Goal: Information Seeking & Learning: Understand process/instructions

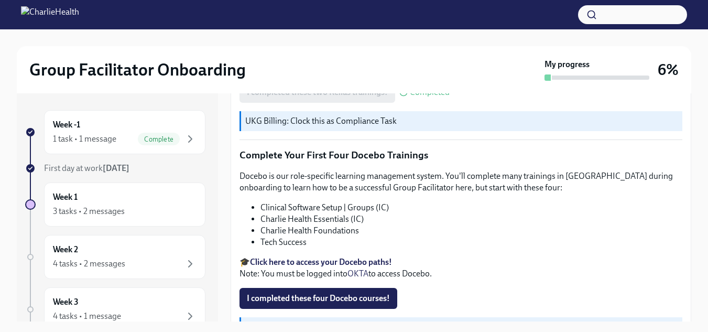
scroll to position [1451, 0]
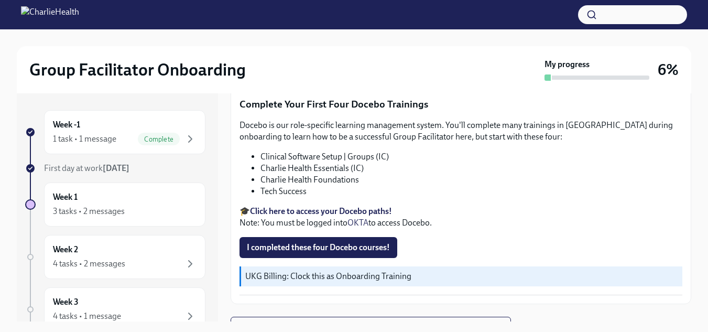
scroll to position [19, 0]
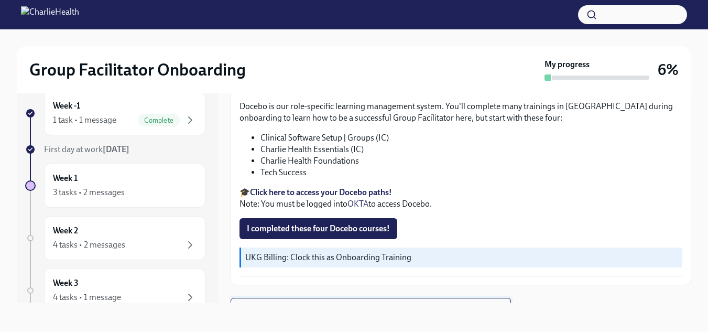
click at [337, 299] on button "Next task : Week One: Essential Compliance Tasks (~6.5 hours to complete)" at bounding box center [371, 308] width 280 height 21
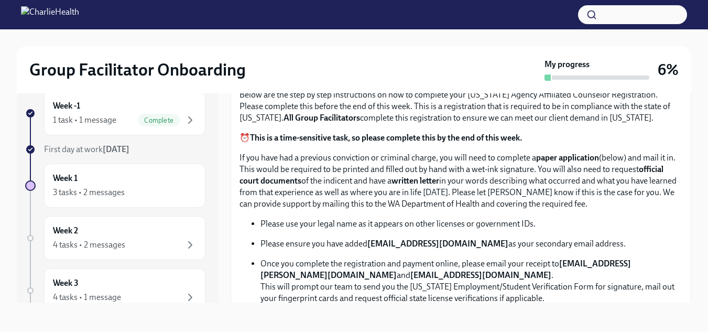
scroll to position [478, 0]
drag, startPoint x: 485, startPoint y: 240, endPoint x: 370, endPoint y: 241, distance: 115.3
click at [370, 241] on p "Please ensure you have added newlicense@charliehealth.com as your secondary ema…" at bounding box center [472, 243] width 422 height 12
copy p "newlicense@charliehealth.com"
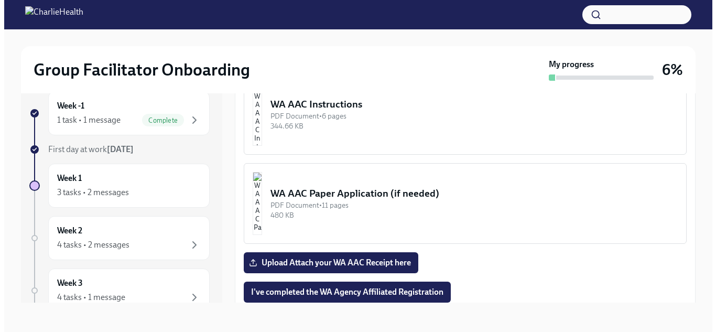
scroll to position [782, 0]
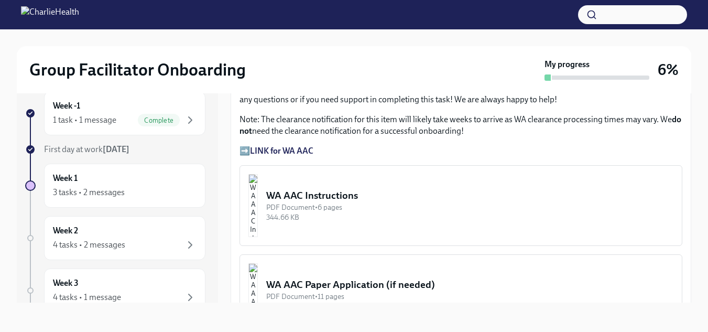
click at [387, 193] on div "WA AAC Instructions" at bounding box center [469, 196] width 407 height 14
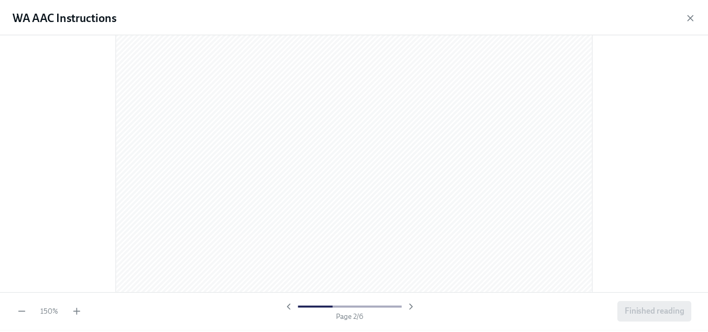
scroll to position [744, 0]
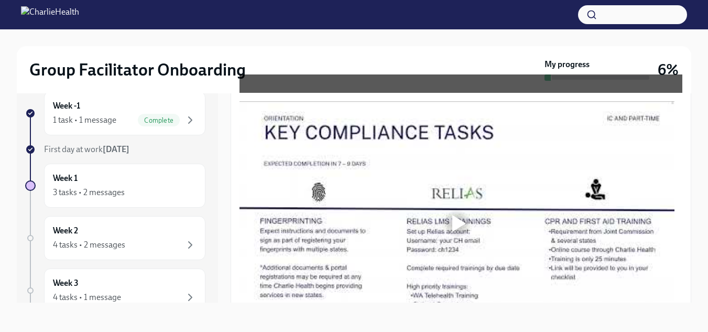
scroll to position [819, 0]
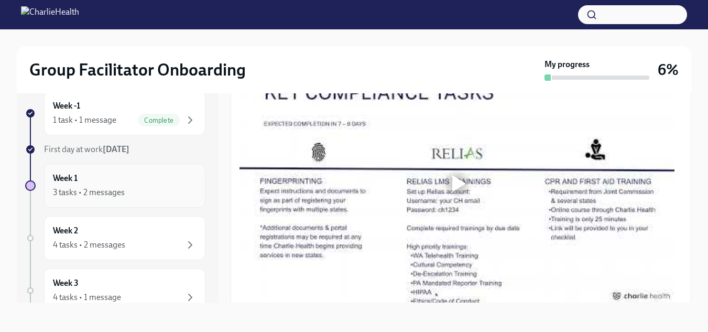
click at [138, 199] on div "Week 1 3 tasks • 2 messages" at bounding box center [124, 186] width 161 height 44
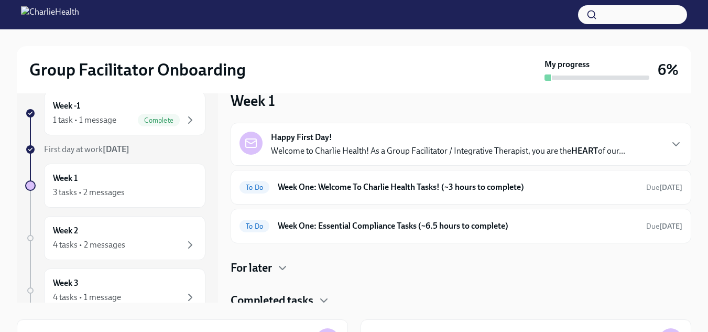
click at [420, 246] on div "Happy First Day! Welcome to Charlie Health! As a Group Facilitator / Integrativ…" at bounding box center [461, 216] width 461 height 186
click at [434, 234] on div "To Do Week One: Essential Compliance Tasks (~6.5 hours to complete) Due in 4 da…" at bounding box center [461, 226] width 443 height 17
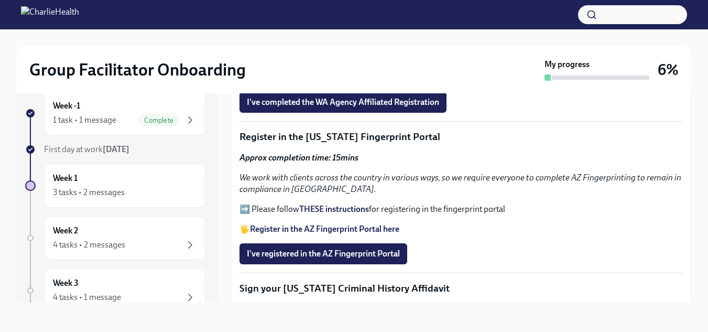
scroll to position [1093, 0]
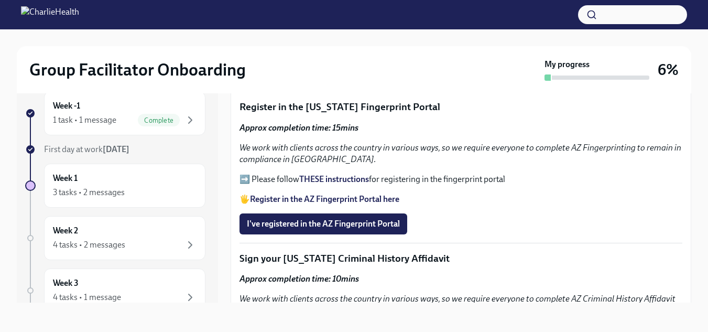
click at [337, 174] on strong "THESE instructions" at bounding box center [334, 179] width 70 height 10
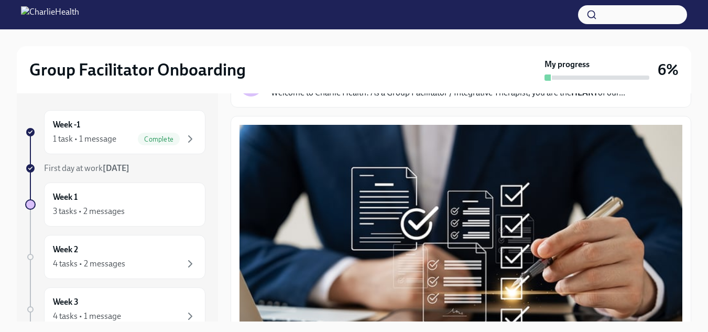
scroll to position [94, 0]
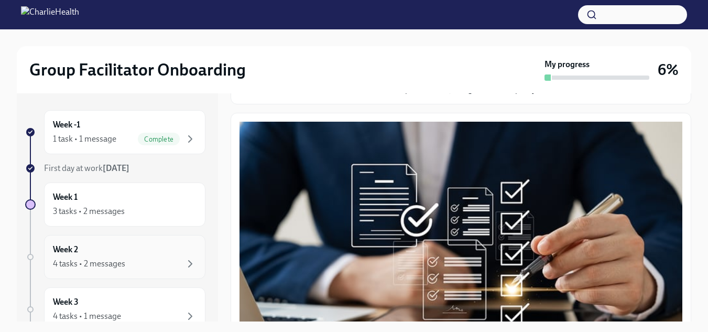
click at [97, 265] on div "4 tasks • 2 messages" at bounding box center [89, 264] width 72 height 12
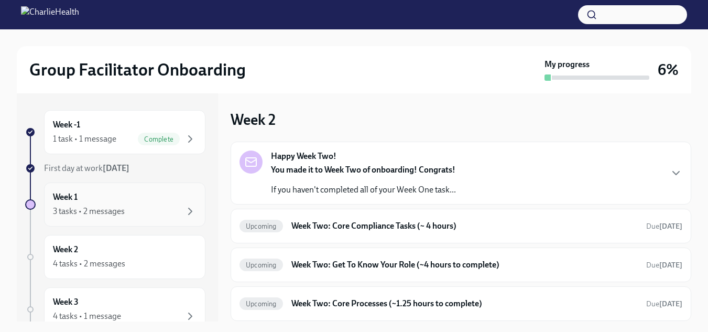
click at [123, 211] on div "3 tasks • 2 messages" at bounding box center [89, 211] width 72 height 12
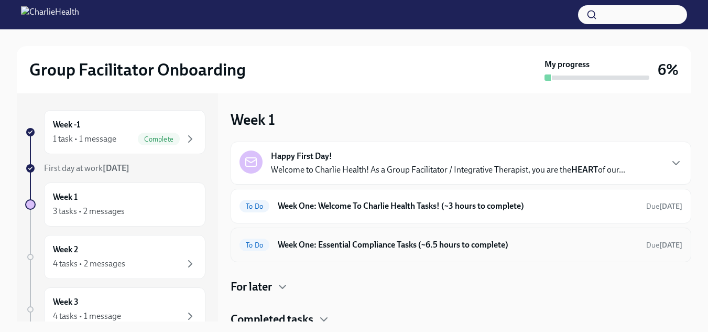
click at [364, 237] on div "To Do Week One: Essential Compliance Tasks (~6.5 hours to complete) Due in 4 da…" at bounding box center [461, 244] width 443 height 17
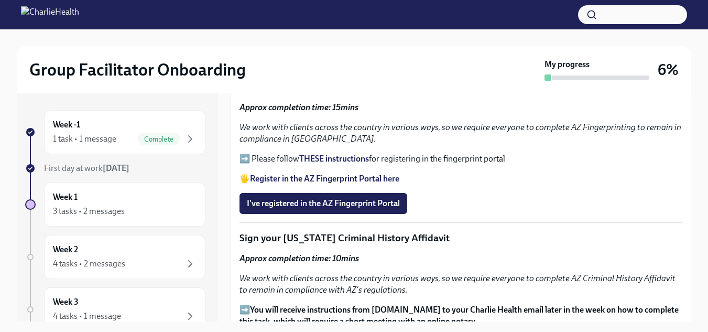
scroll to position [1132, 0]
click at [393, 201] on span "I've registered in the AZ Fingerprint Portal" at bounding box center [323, 204] width 153 height 10
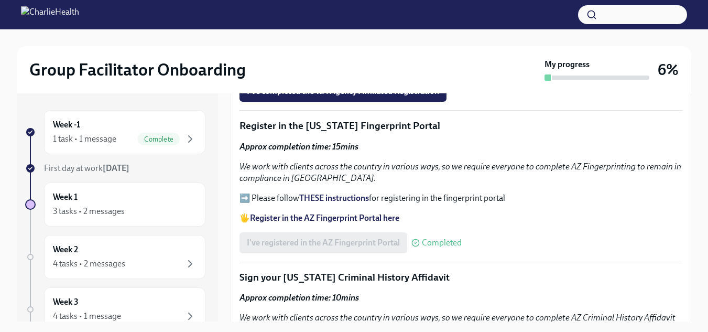
scroll to position [1089, 0]
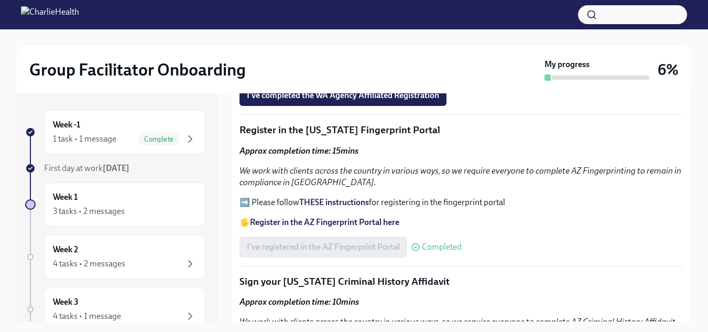
click at [333, 219] on strong "Register in the AZ Fingerprint Portal here" at bounding box center [324, 222] width 149 height 10
